Goal: Task Accomplishment & Management: Complete application form

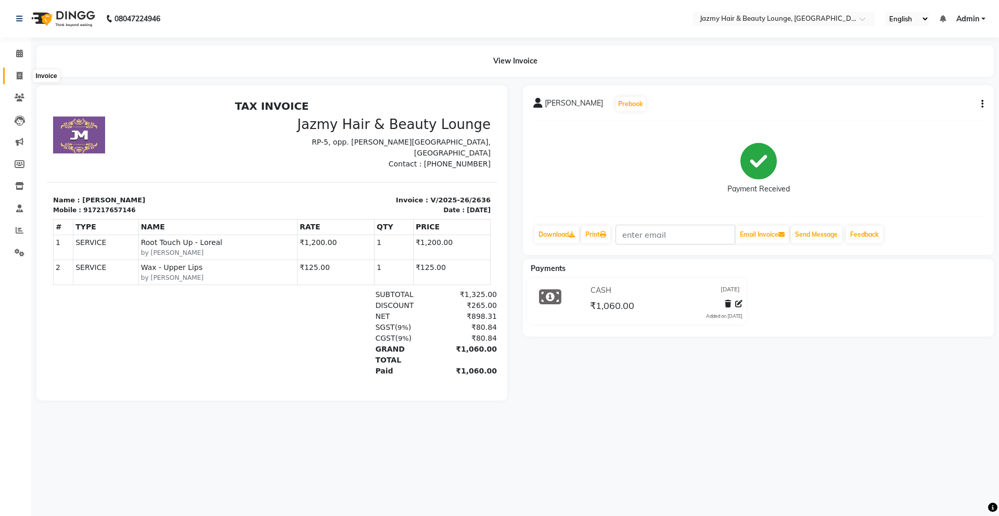
click at [20, 75] on icon at bounding box center [20, 76] width 6 height 8
select select "759"
select select "service"
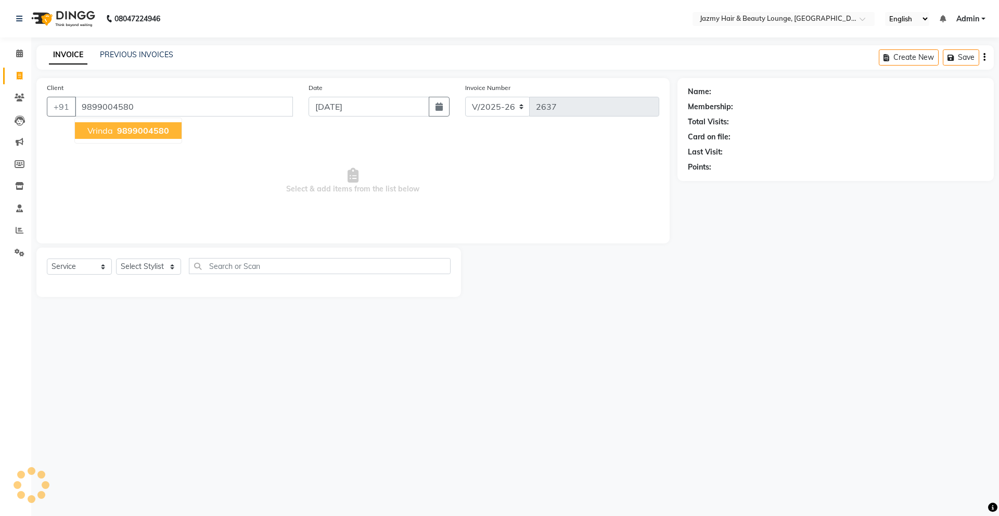
type input "9899004580"
click at [157, 125] on span "9899004580" at bounding box center [143, 130] width 52 height 10
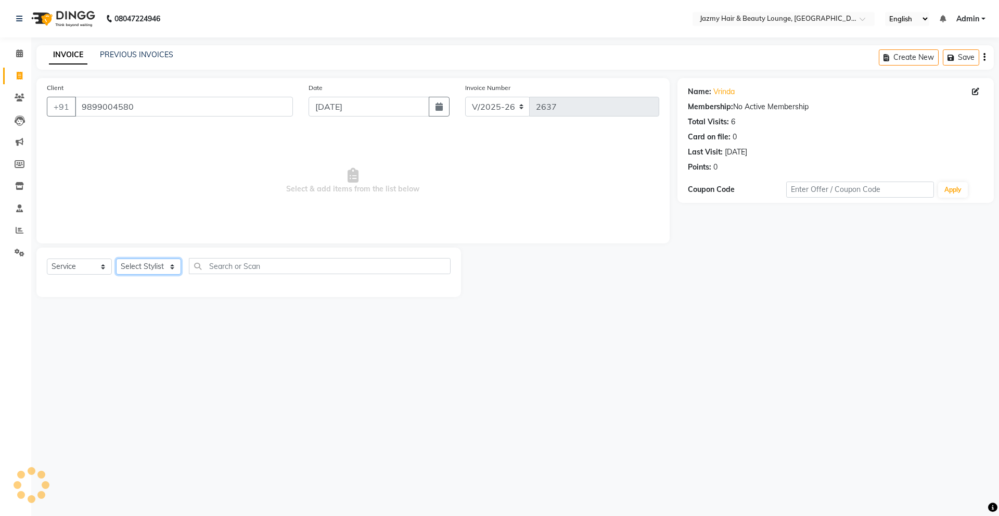
click at [128, 267] on select "Select Stylist AMIT [PERSON_NAME] [PERSON_NAME] CHASHIKA [PERSON_NAME] [PERSON_…" at bounding box center [148, 267] width 65 height 16
select select "12179"
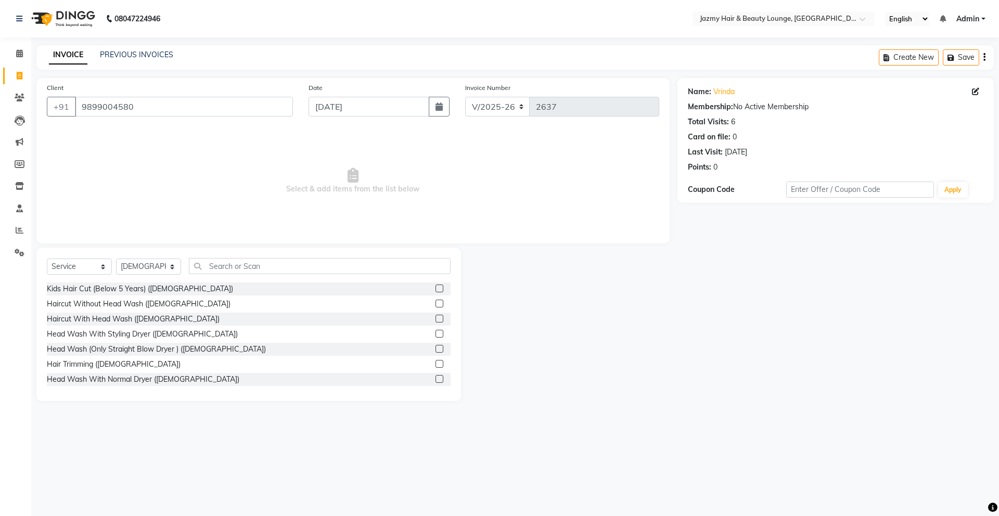
click at [293, 278] on div "Select Service Product Membership Package Voucher Prepaid Gift Card Select Styl…" at bounding box center [249, 270] width 404 height 24
click at [311, 268] on input "text" at bounding box center [320, 266] width 262 height 16
click at [435, 304] on label at bounding box center [439, 304] width 8 height 8
click at [435, 304] on input "checkbox" at bounding box center [438, 304] width 7 height 7
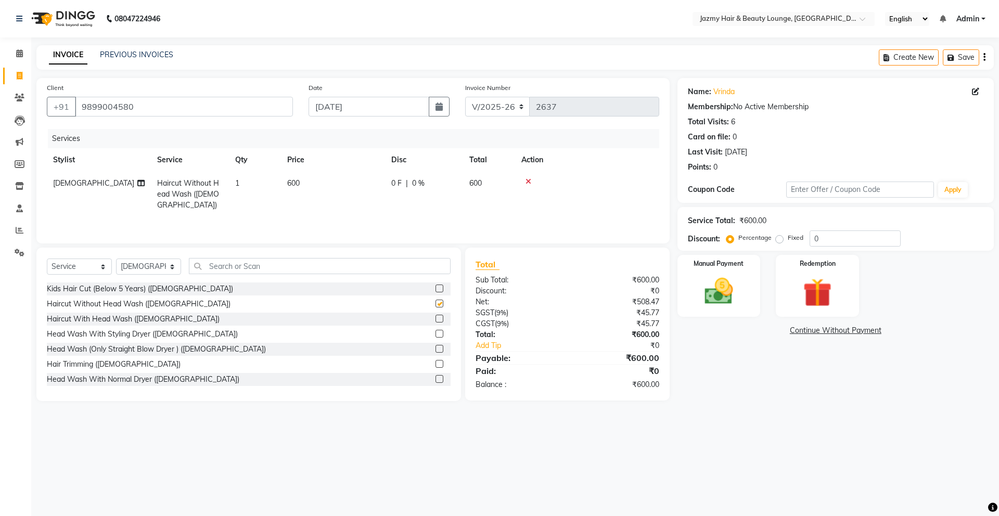
checkbox input "false"
click at [810, 237] on input "0" at bounding box center [855, 238] width 91 height 16
type input "20"
click at [738, 285] on img at bounding box center [719, 291] width 48 height 34
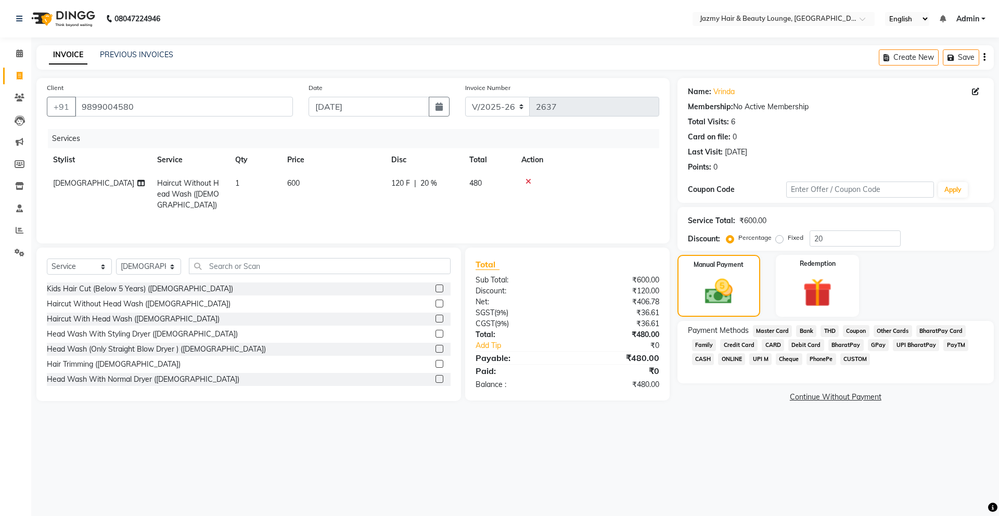
click at [705, 355] on span "CASH" at bounding box center [703, 359] width 22 height 12
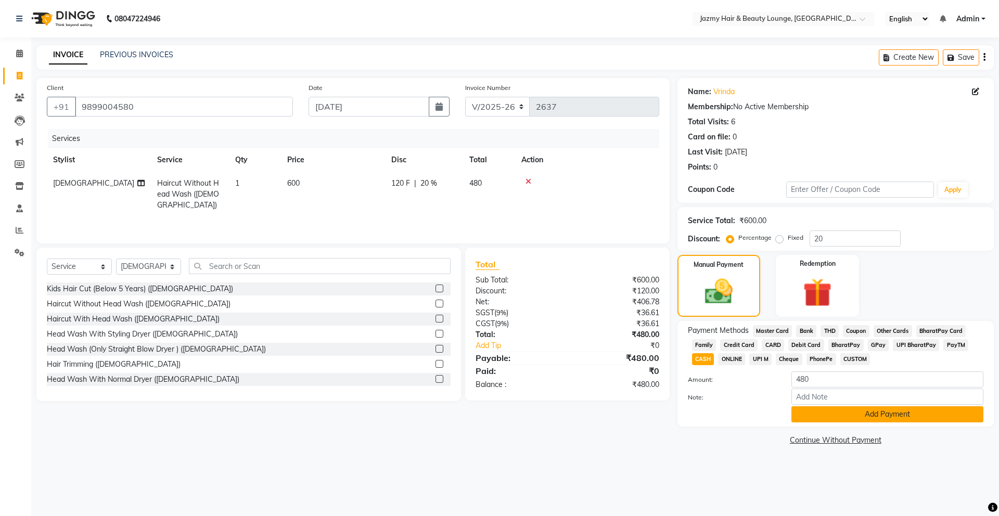
click at [853, 410] on button "Add Payment" at bounding box center [887, 414] width 192 height 16
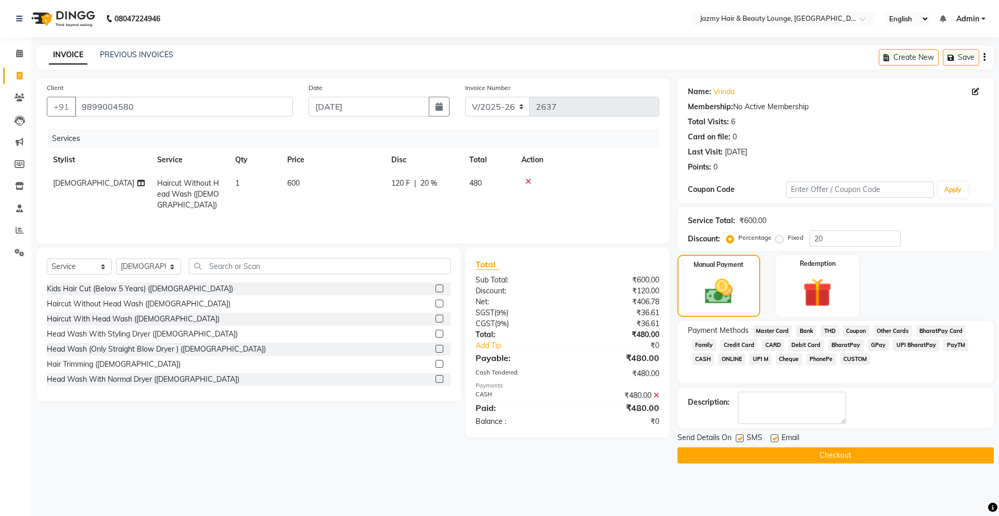
click at [806, 460] on button "Checkout" at bounding box center [835, 455] width 316 height 16
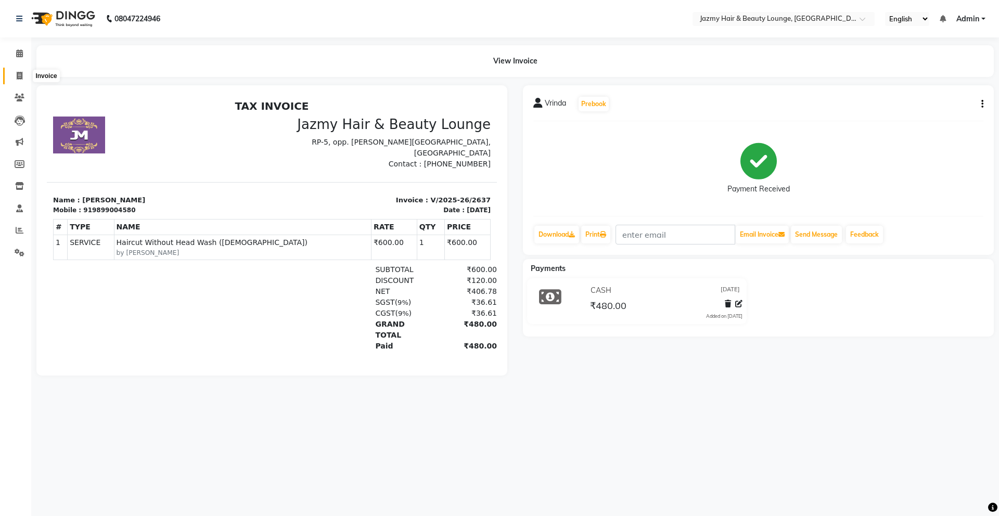
click at [17, 72] on icon at bounding box center [20, 76] width 6 height 8
select select "service"
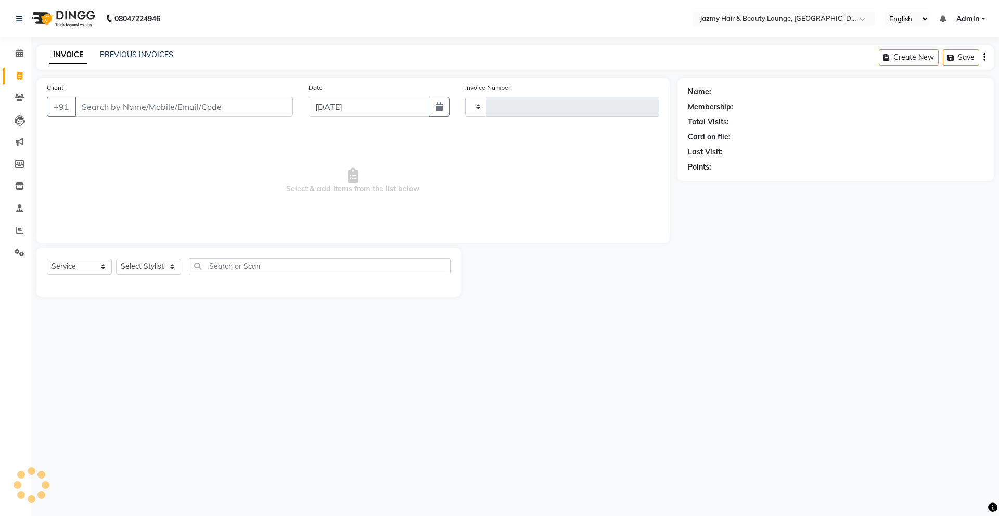
type input "2638"
select select "759"
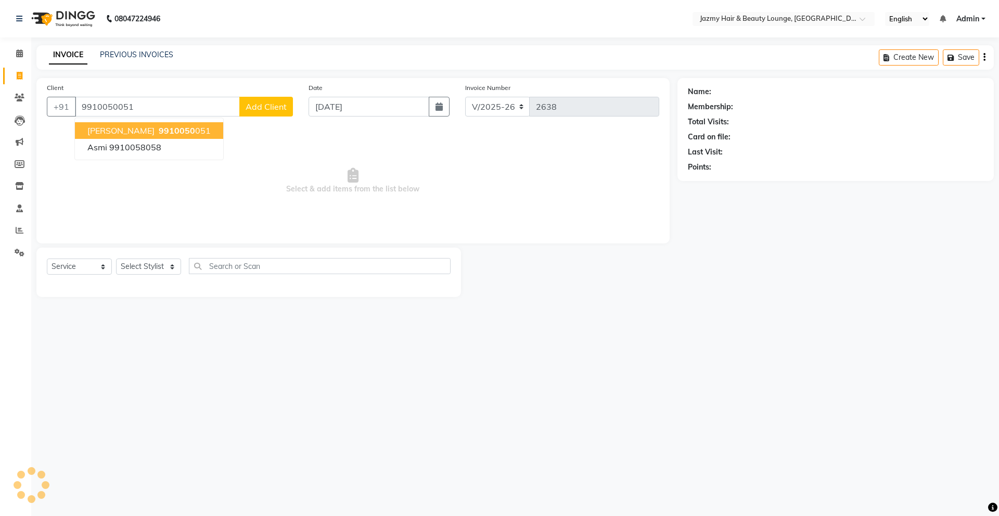
type input "9910050051"
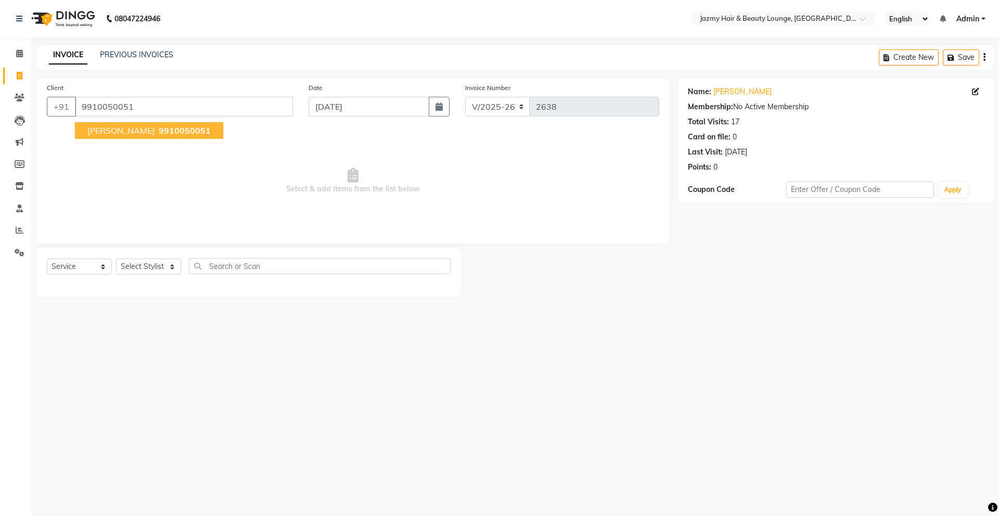
click at [158, 119] on ngb-typeahead-window "[PERSON_NAME] 9910050051" at bounding box center [148, 131] width 149 height 26
click at [159, 130] on span "9910050051" at bounding box center [185, 130] width 52 height 10
click at [135, 267] on select "Select Stylist AMIT [PERSON_NAME] [PERSON_NAME] CHASHIKA [PERSON_NAME] [PERSON_…" at bounding box center [148, 267] width 65 height 16
select select "46712"
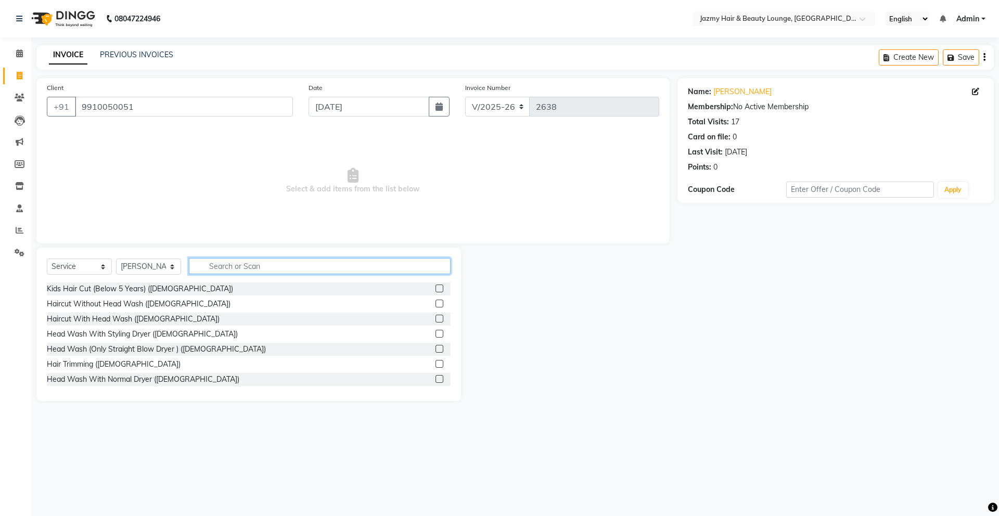
click at [269, 270] on input "text" at bounding box center [320, 266] width 262 height 16
click at [196, 267] on input "text" at bounding box center [320, 266] width 262 height 16
type input "cut"
click at [435, 380] on label at bounding box center [439, 379] width 8 height 8
click at [435, 380] on input "checkbox" at bounding box center [438, 379] width 7 height 7
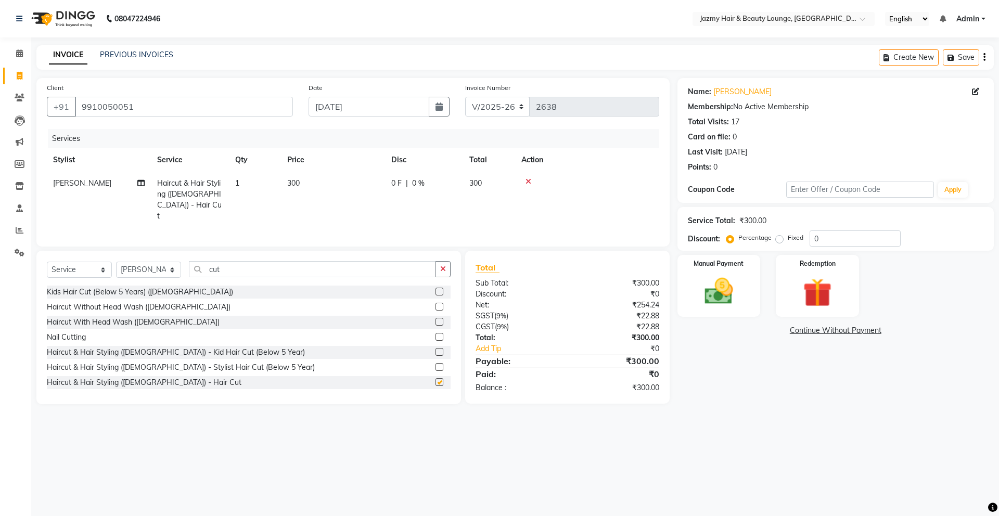
checkbox input "false"
click at [300, 179] on td "300" at bounding box center [333, 200] width 104 height 56
select select "46712"
drag, startPoint x: 379, startPoint y: 181, endPoint x: 287, endPoint y: 179, distance: 91.6
click at [287, 179] on tr "AMIT [PERSON_NAME] [PERSON_NAME] CHASHIKA [PERSON_NAME] [PERSON_NAME] [PERSON_N…" at bounding box center [353, 199] width 612 height 55
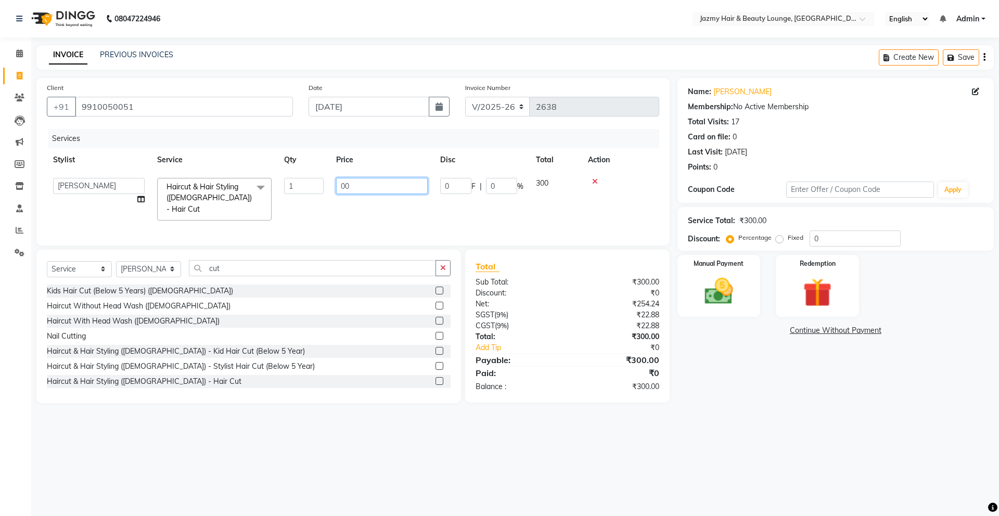
type input "400"
click at [443, 264] on icon "button" at bounding box center [443, 267] width 6 height 7
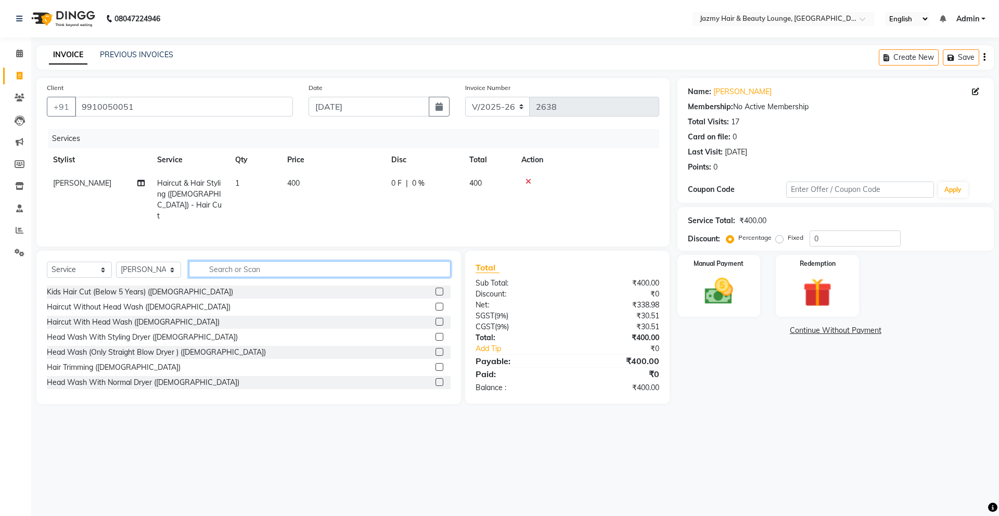
click at [440, 264] on input "text" at bounding box center [320, 269] width 262 height 16
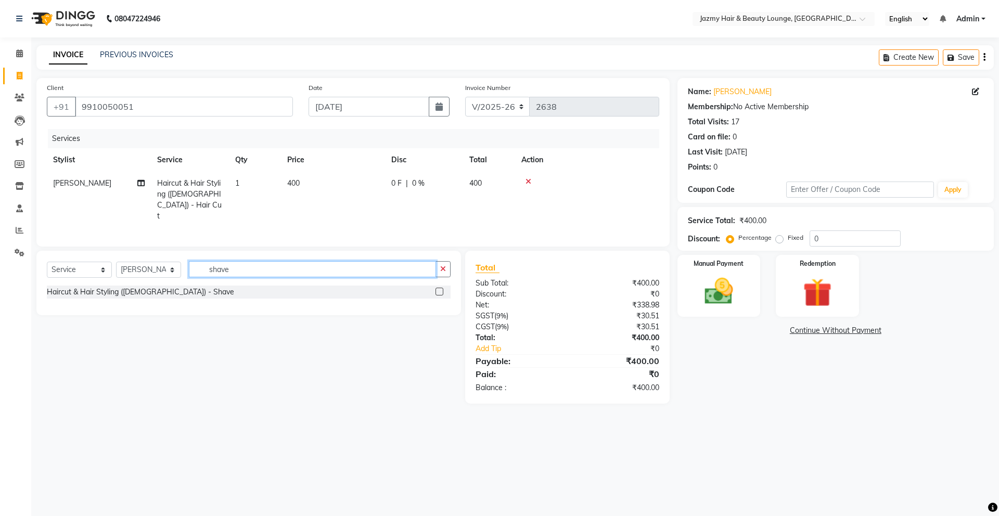
type input "shave"
click at [436, 288] on label at bounding box center [439, 292] width 8 height 8
click at [436, 289] on input "checkbox" at bounding box center [438, 292] width 7 height 7
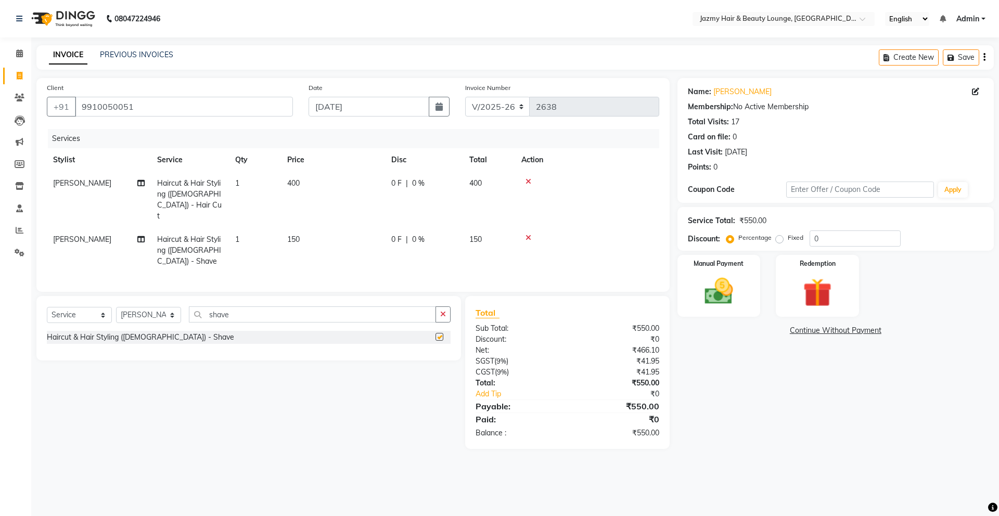
checkbox input "false"
drag, startPoint x: 267, startPoint y: 238, endPoint x: 282, endPoint y: 239, distance: 15.1
click at [267, 238] on td "1" at bounding box center [255, 250] width 52 height 45
select select "46712"
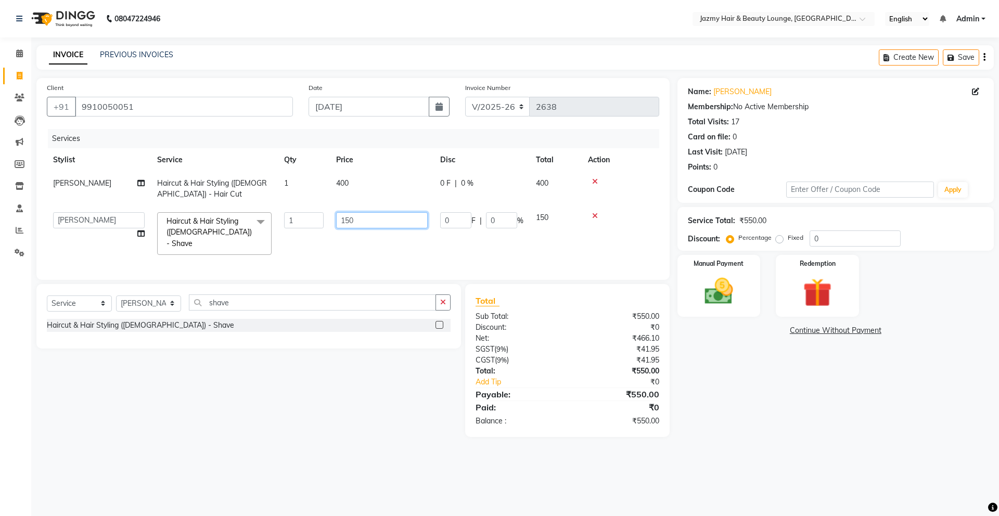
drag, startPoint x: 288, startPoint y: 210, endPoint x: 279, endPoint y: 210, distance: 8.8
click at [279, 210] on tr "AMIT [PERSON_NAME] [PERSON_NAME] CHASHIKA [PERSON_NAME] [PERSON_NAME] [PERSON_N…" at bounding box center [353, 233] width 612 height 55
type input "250"
click at [817, 240] on input "0" at bounding box center [855, 238] width 91 height 16
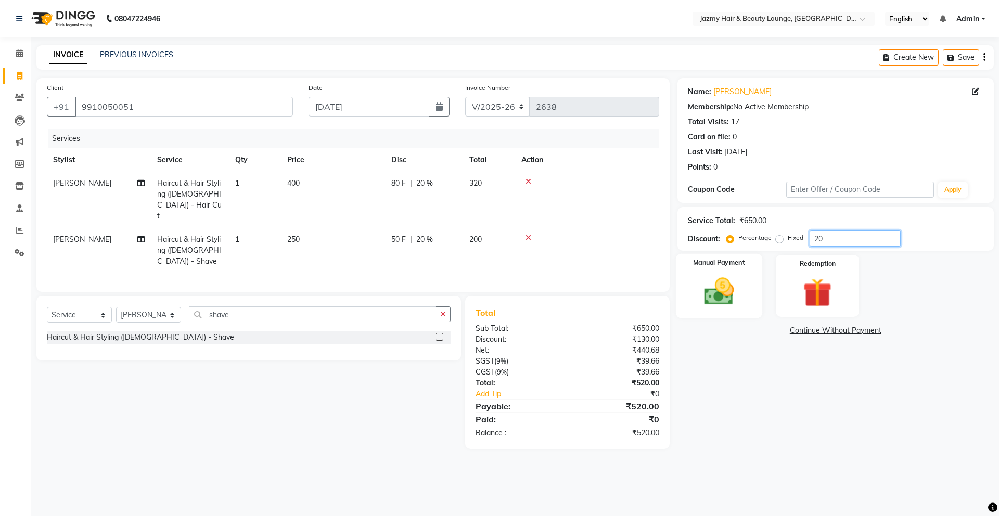
type input "20"
click at [743, 299] on div "Manual Payment" at bounding box center [718, 286] width 86 height 64
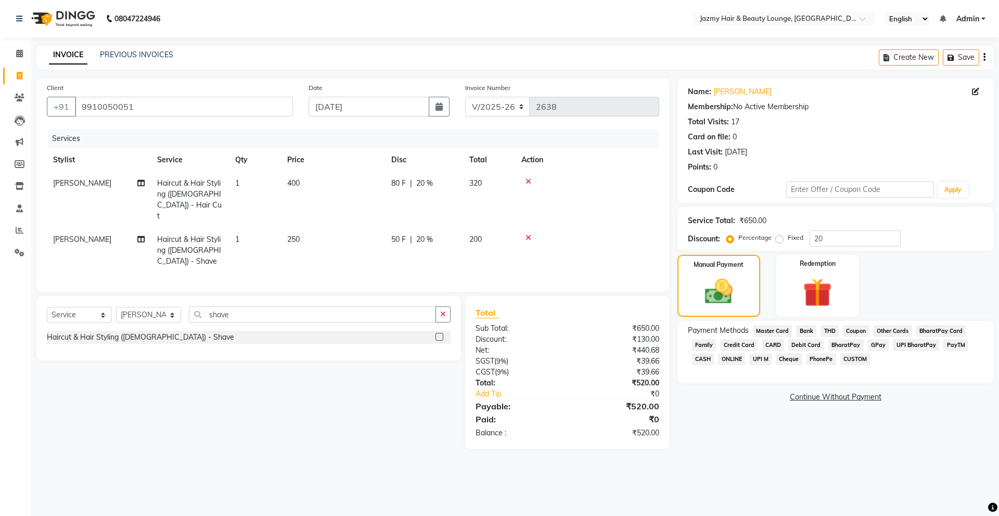
click at [708, 359] on span "CASH" at bounding box center [703, 359] width 22 height 12
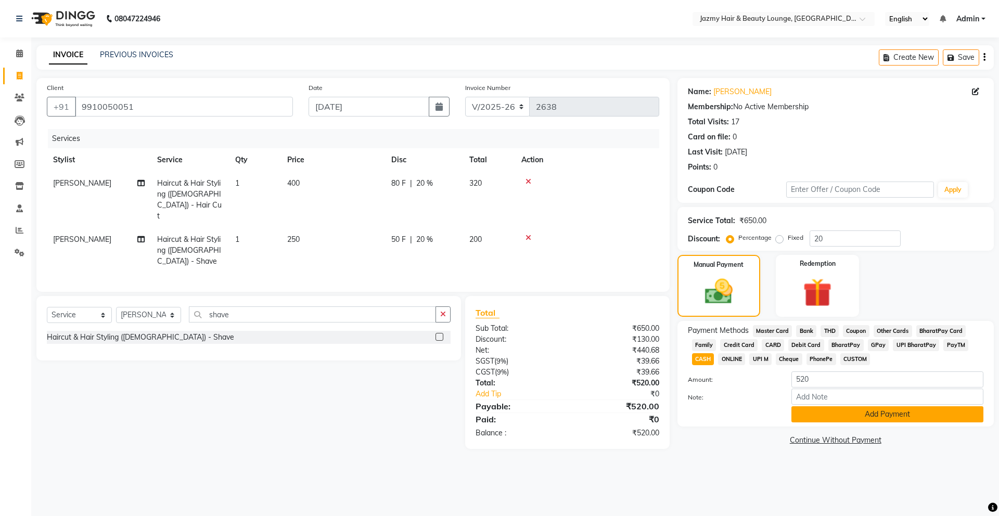
click at [841, 416] on button "Add Payment" at bounding box center [887, 414] width 192 height 16
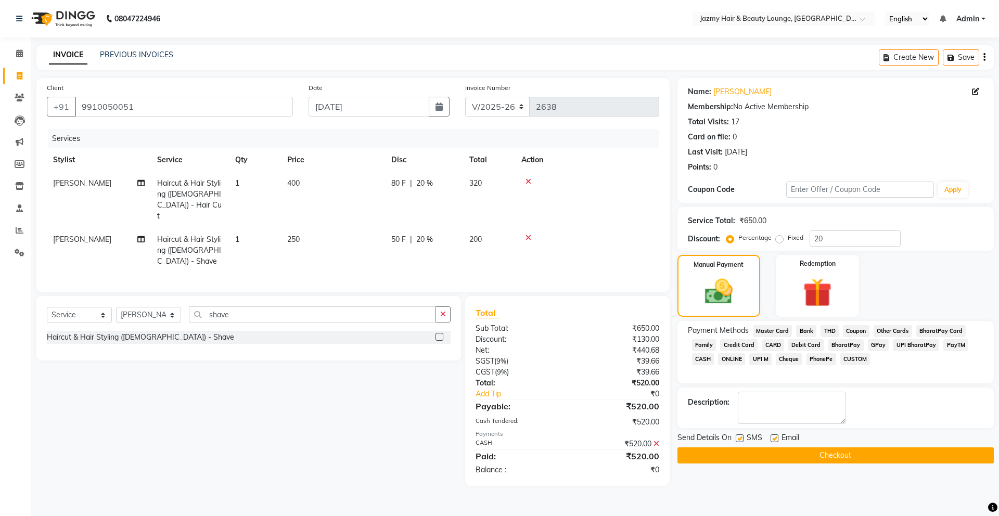
click at [827, 449] on button "Checkout" at bounding box center [835, 455] width 316 height 16
